Goal: Task Accomplishment & Management: Manage account settings

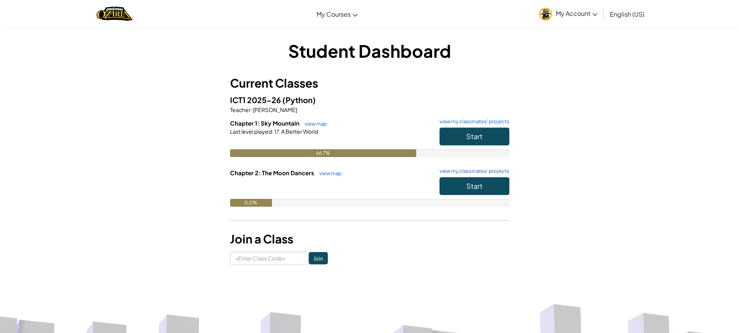
click at [559, 17] on span "My Account" at bounding box center [577, 13] width 42 height 8
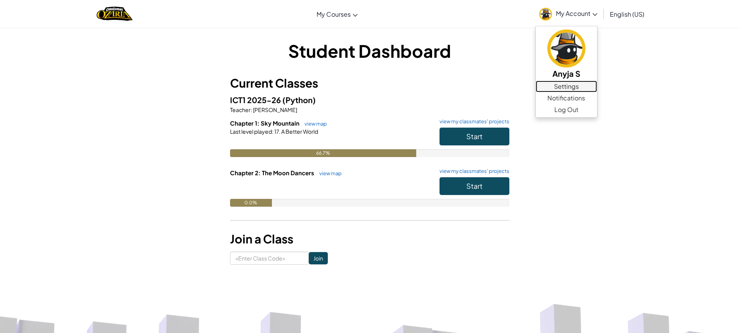
click at [573, 87] on link "Settings" at bounding box center [566, 87] width 61 height 12
